Goal: Task Accomplishment & Management: Complete application form

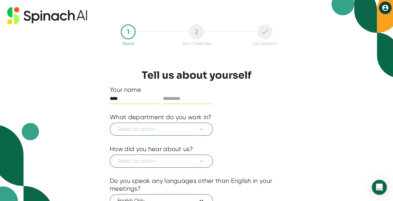
type input "****"
click at [188, 97] on input "text" at bounding box center [188, 99] width 50 height 10
type input "****"
click at [205, 127] on button "Select an option" at bounding box center [161, 129] width 103 height 13
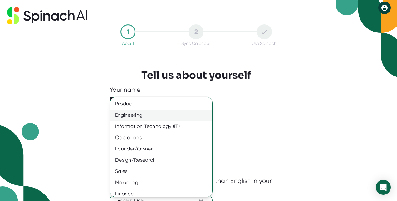
click at [157, 117] on div "Engineering" at bounding box center [163, 115] width 107 height 11
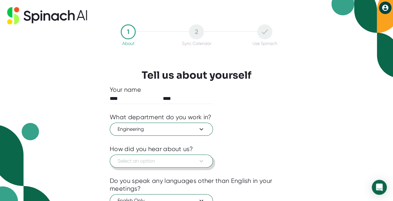
click at [204, 160] on icon at bounding box center [200, 160] width 7 height 7
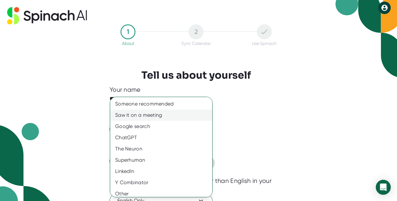
click at [159, 117] on div "Saw it on a meeting" at bounding box center [163, 115] width 107 height 11
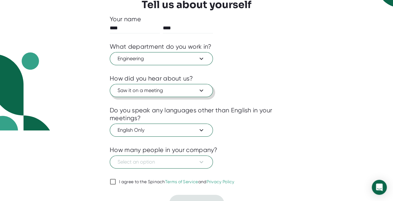
scroll to position [81, 0]
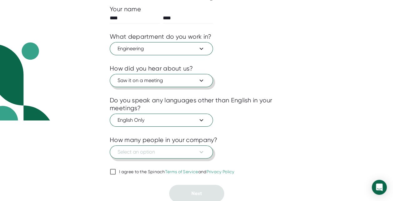
click at [204, 151] on icon at bounding box center [200, 151] width 7 height 7
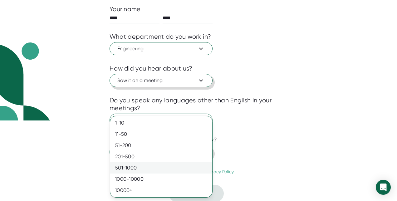
click at [169, 168] on div "501-1000" at bounding box center [161, 167] width 102 height 11
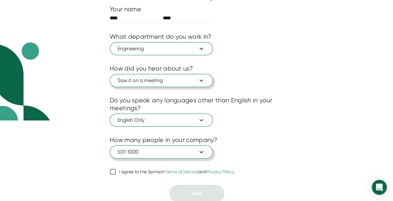
drag, startPoint x: 113, startPoint y: 168, endPoint x: 116, endPoint y: 173, distance: 6.1
click at [116, 173] on label "I agree to the Spinach Terms of Service and Privacy Policy" at bounding box center [172, 171] width 125 height 7
click at [116, 173] on input "I agree to the Spinach Terms of Service and Privacy Policy" at bounding box center [113, 171] width 6 height 7
checkbox input "true"
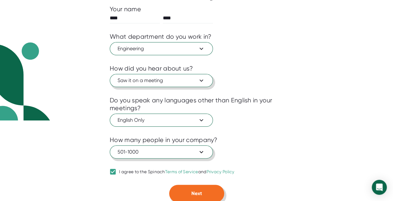
click at [196, 190] on span "Next" at bounding box center [196, 193] width 11 height 6
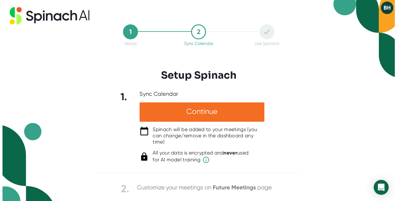
scroll to position [0, 0]
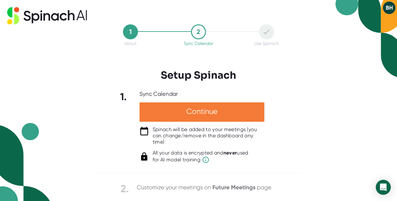
click at [201, 114] on div "Continue" at bounding box center [202, 111] width 125 height 19
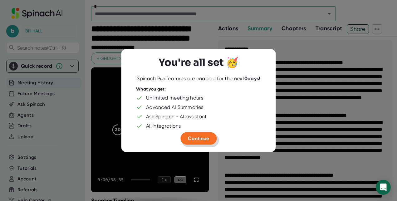
click at [202, 140] on span "Continue" at bounding box center [198, 139] width 21 height 6
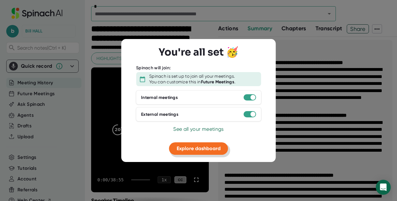
click at [200, 149] on span "Explore dashboard" at bounding box center [199, 149] width 44 height 6
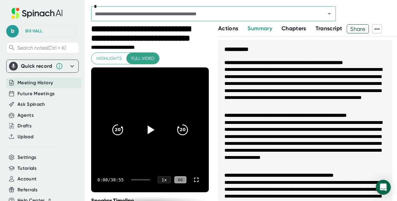
click at [380, 30] on icon at bounding box center [376, 28] width 7 height 7
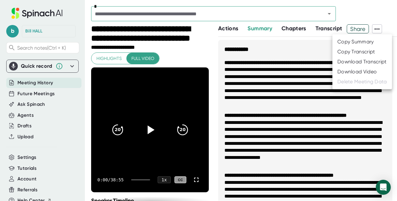
click at [361, 42] on div "Copy Summary" at bounding box center [356, 42] width 37 height 6
